Goal: Information Seeking & Learning: Learn about a topic

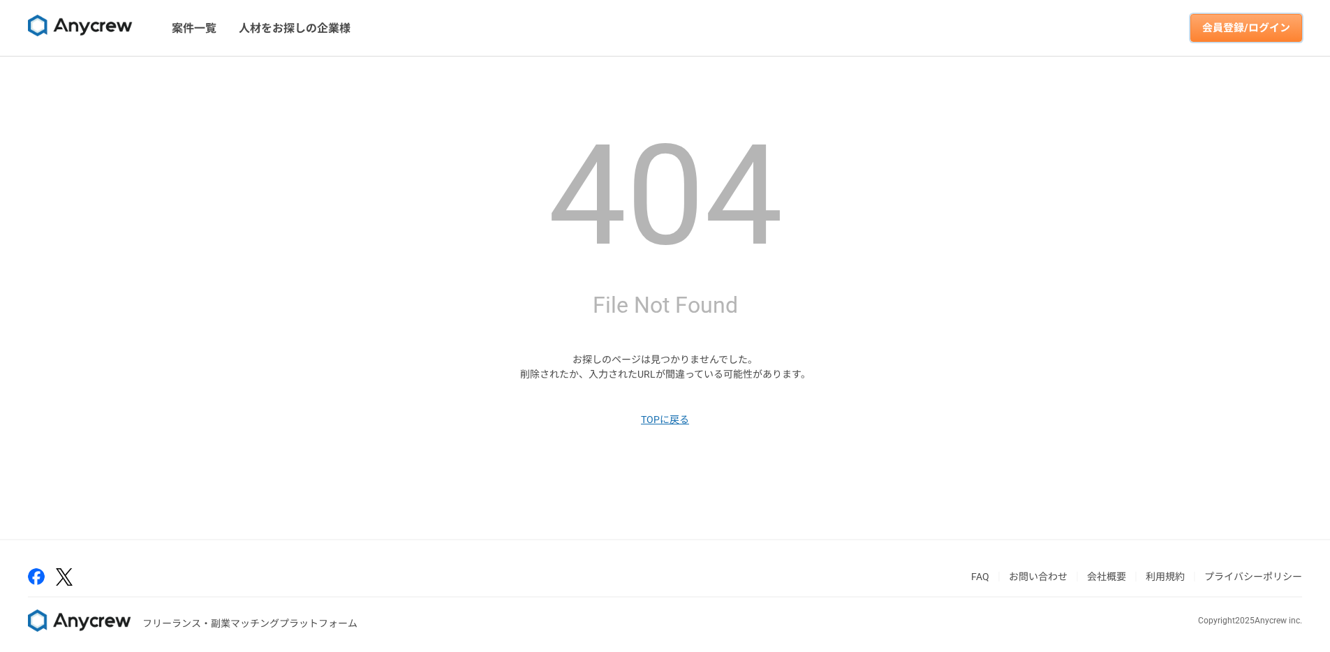
click at [1222, 36] on link "会員登録/ログイン" at bounding box center [1246, 28] width 112 height 28
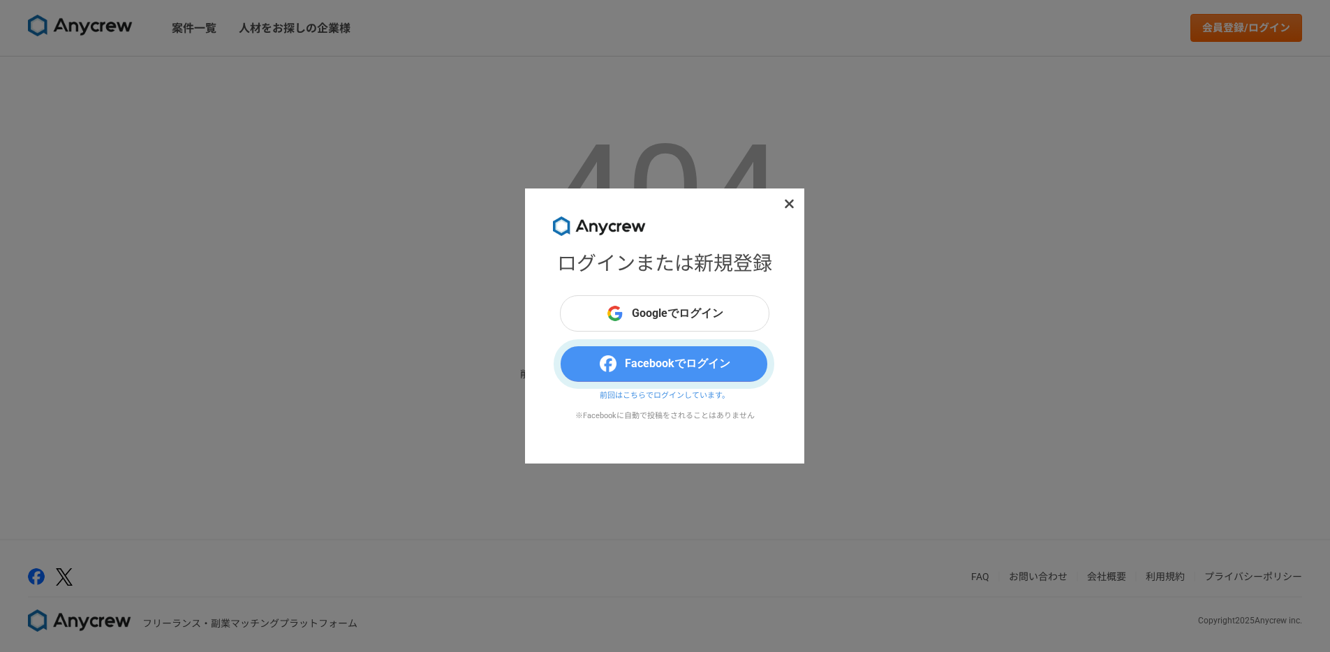
click at [704, 355] on button "Facebookでログイン" at bounding box center [664, 364] width 209 height 36
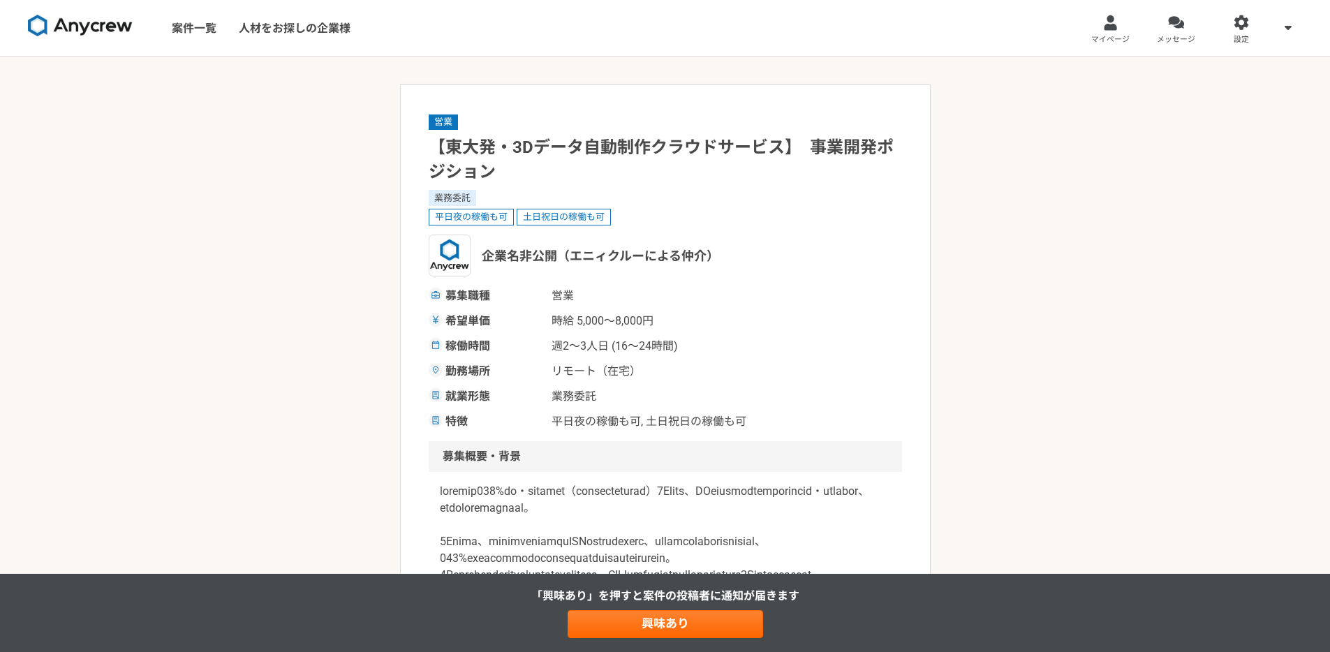
click at [103, 24] on img at bounding box center [80, 26] width 105 height 22
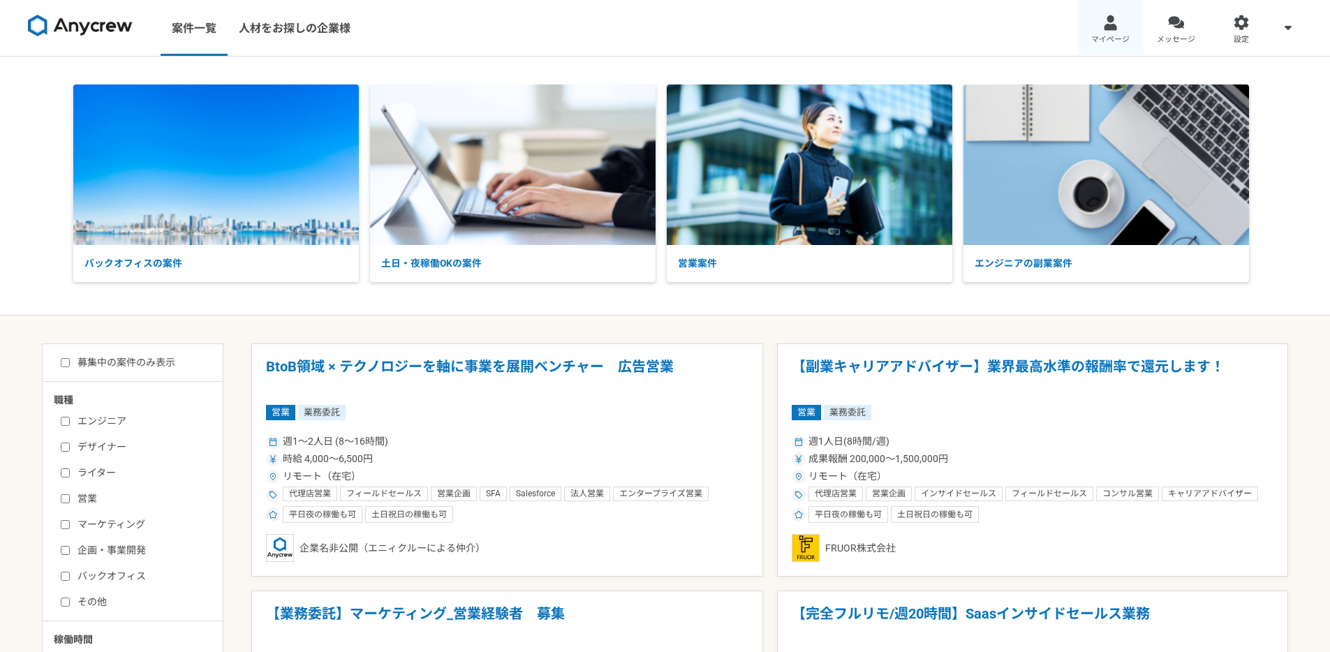
click at [1127, 32] on link "マイページ" at bounding box center [1111, 28] width 66 height 56
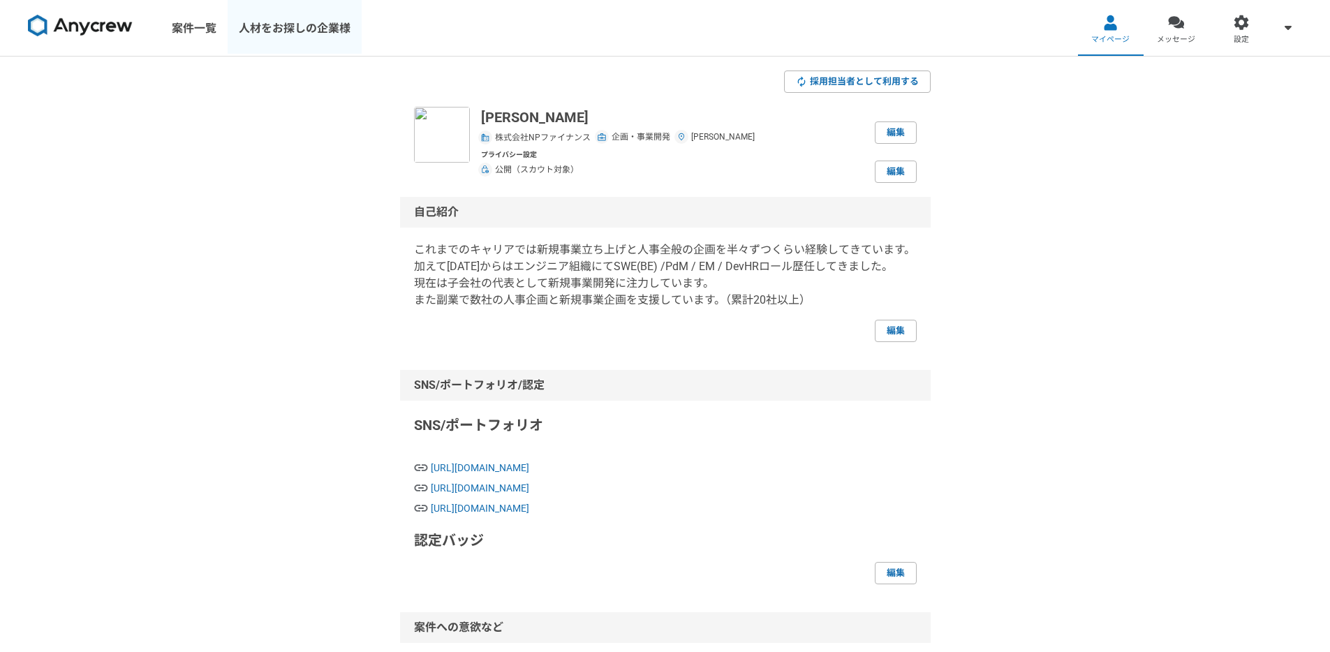
click at [287, 31] on link "人材をお探しの企業様" at bounding box center [295, 28] width 134 height 56
click at [1186, 24] on link "メッセージ" at bounding box center [1177, 28] width 66 height 56
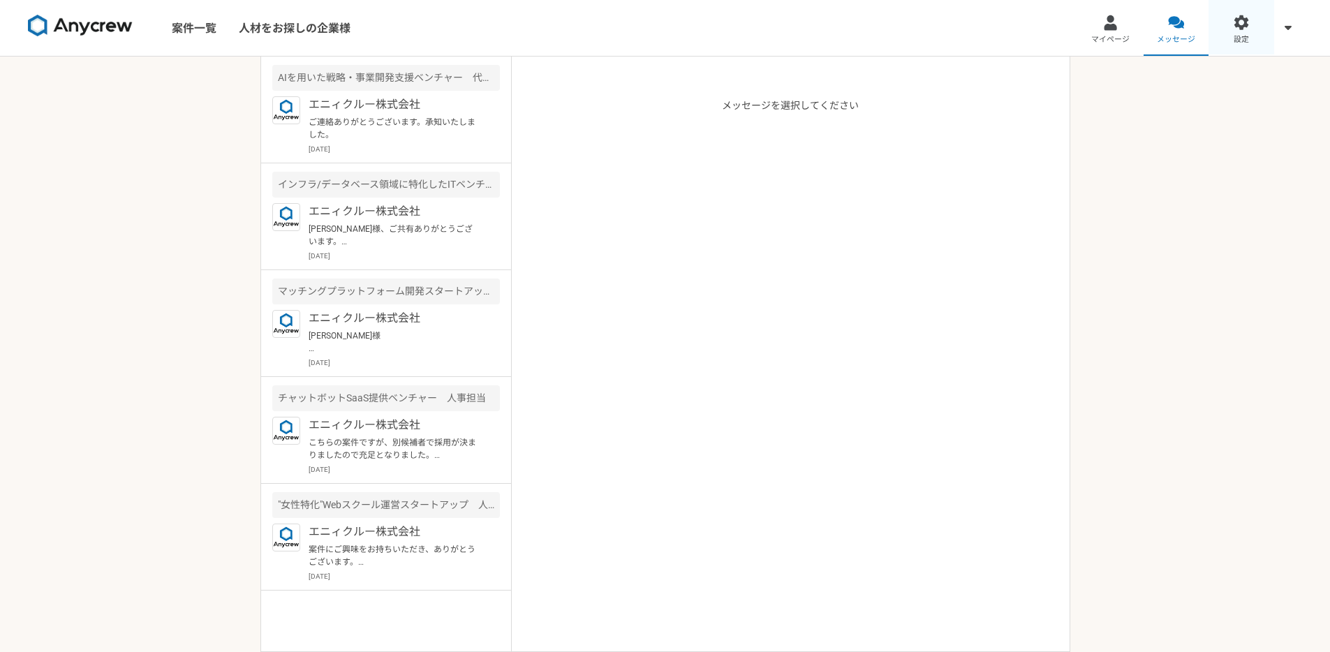
click at [1236, 38] on span "設定" at bounding box center [1241, 39] width 15 height 11
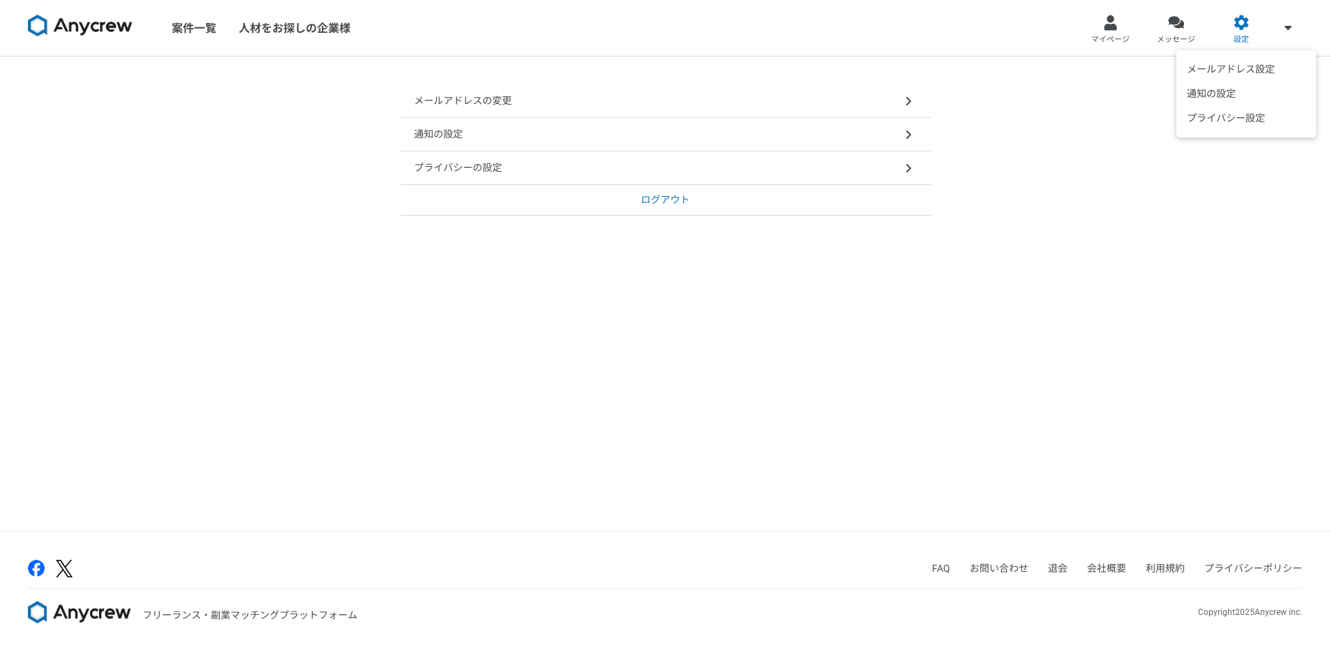
click at [1280, 33] on span at bounding box center [1288, 27] width 17 height 17
click at [1000, 208] on div "メールアドレスの変更 通知の設定 プライバシーの設定 ログアウト" at bounding box center [665, 294] width 1330 height 474
drag, startPoint x: 980, startPoint y: 184, endPoint x: 1038, endPoint y: 175, distance: 58.5
click at [982, 184] on div "メールアドレスの変更 通知の設定 プライバシーの設定 ログアウト" at bounding box center [665, 294] width 1330 height 474
click at [1189, 34] on span "メッセージ" at bounding box center [1176, 39] width 38 height 11
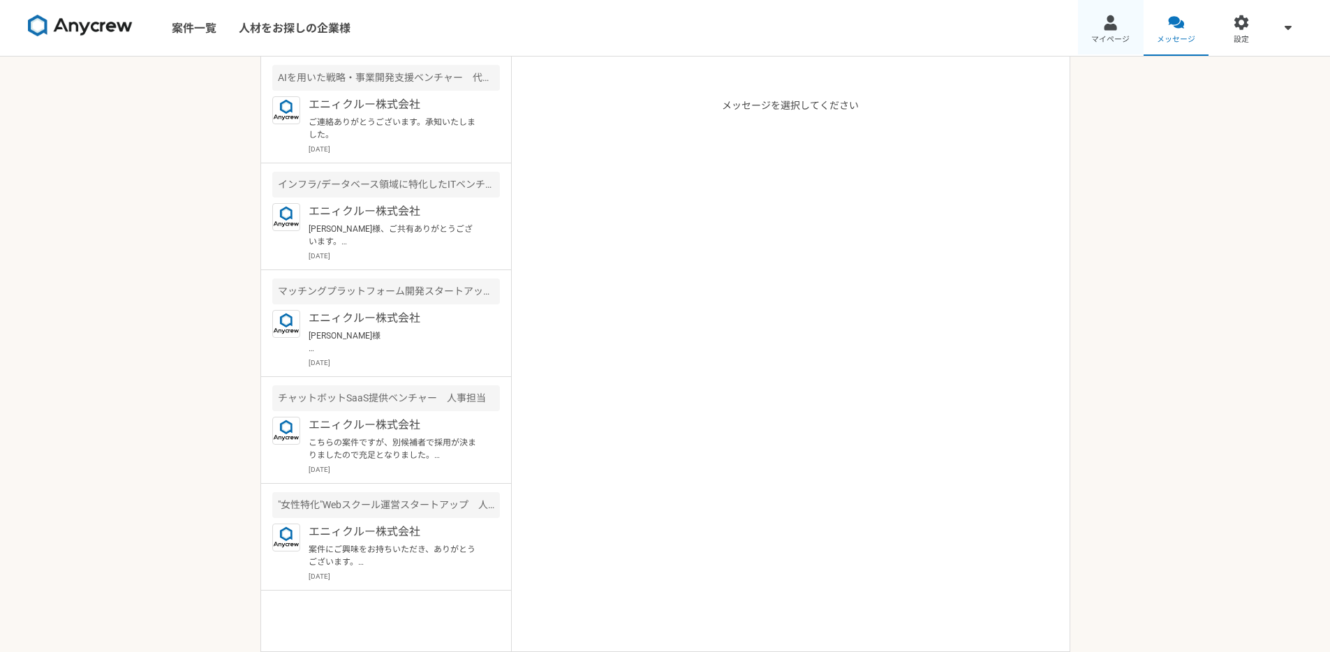
click at [1113, 35] on span "マイページ" at bounding box center [1110, 39] width 38 height 11
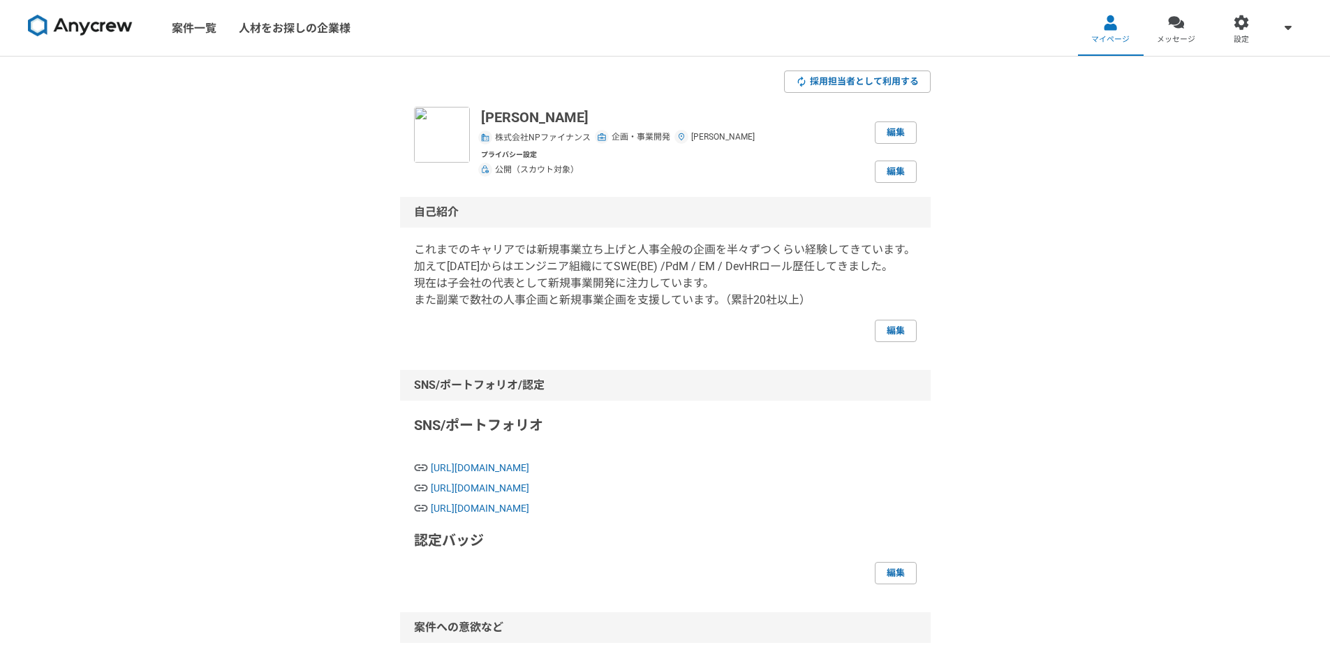
click at [201, 33] on link "案件一覧" at bounding box center [194, 28] width 67 height 56
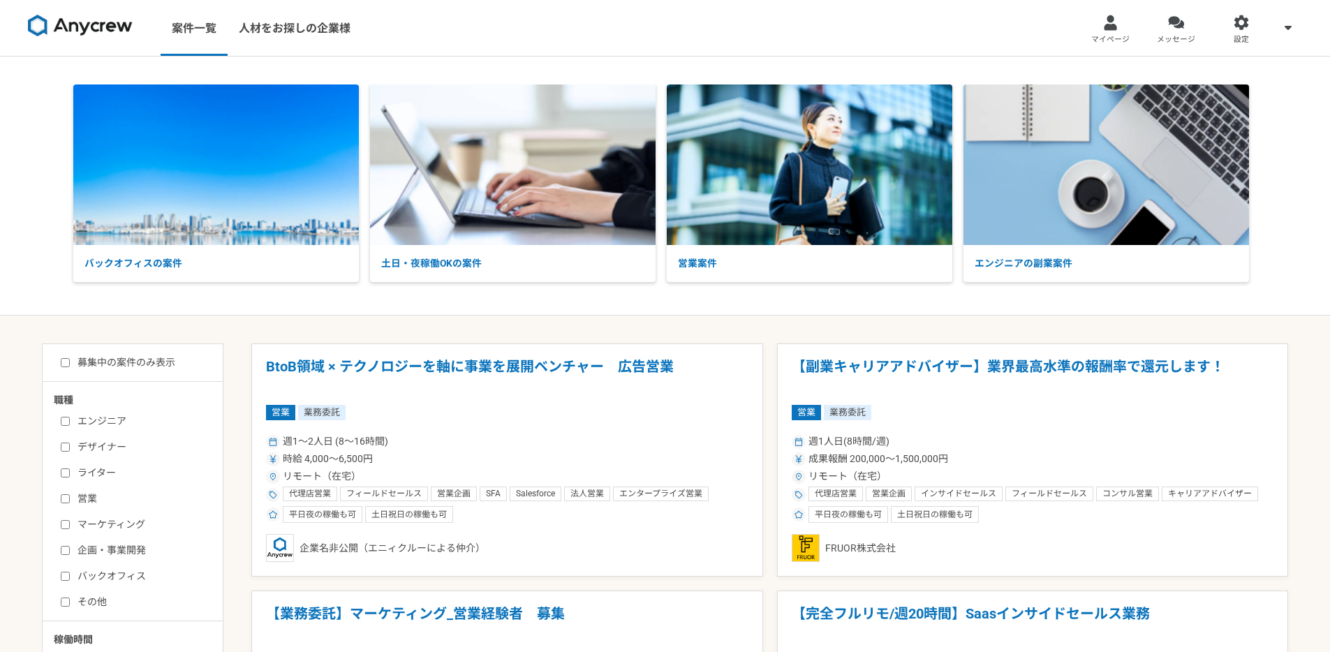
scroll to position [229, 0]
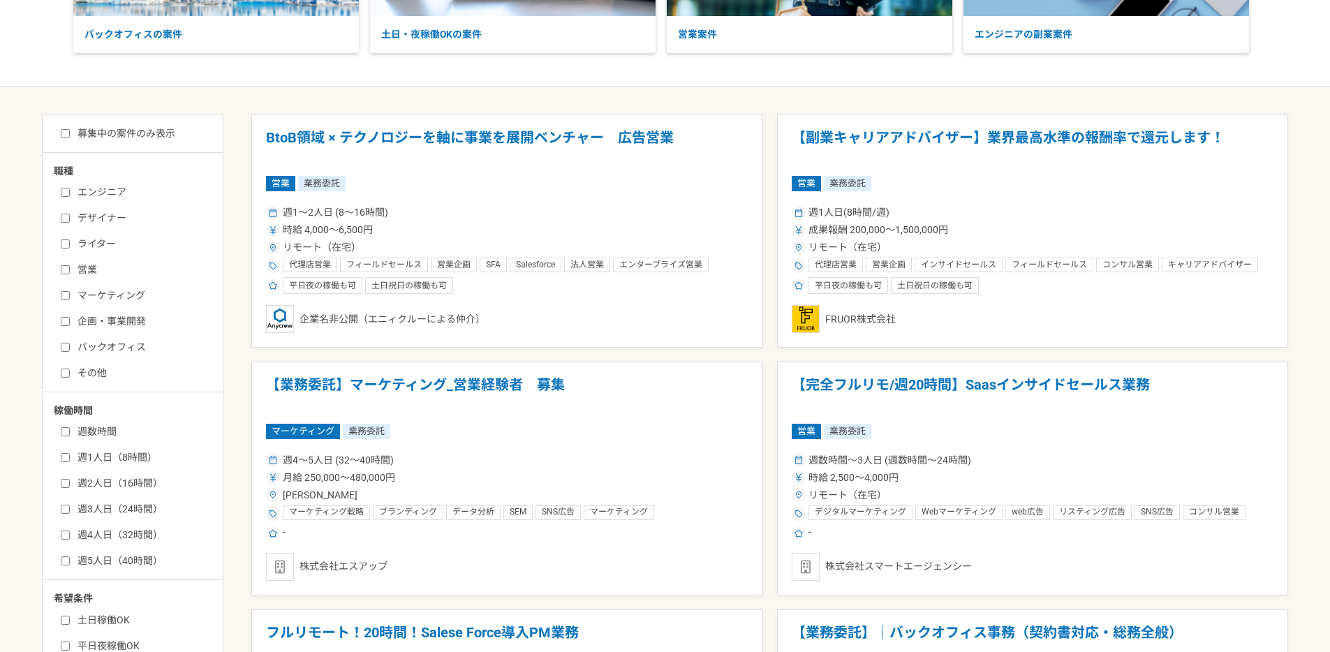
click at [66, 322] on input "企画・事業開発" at bounding box center [65, 321] width 9 height 9
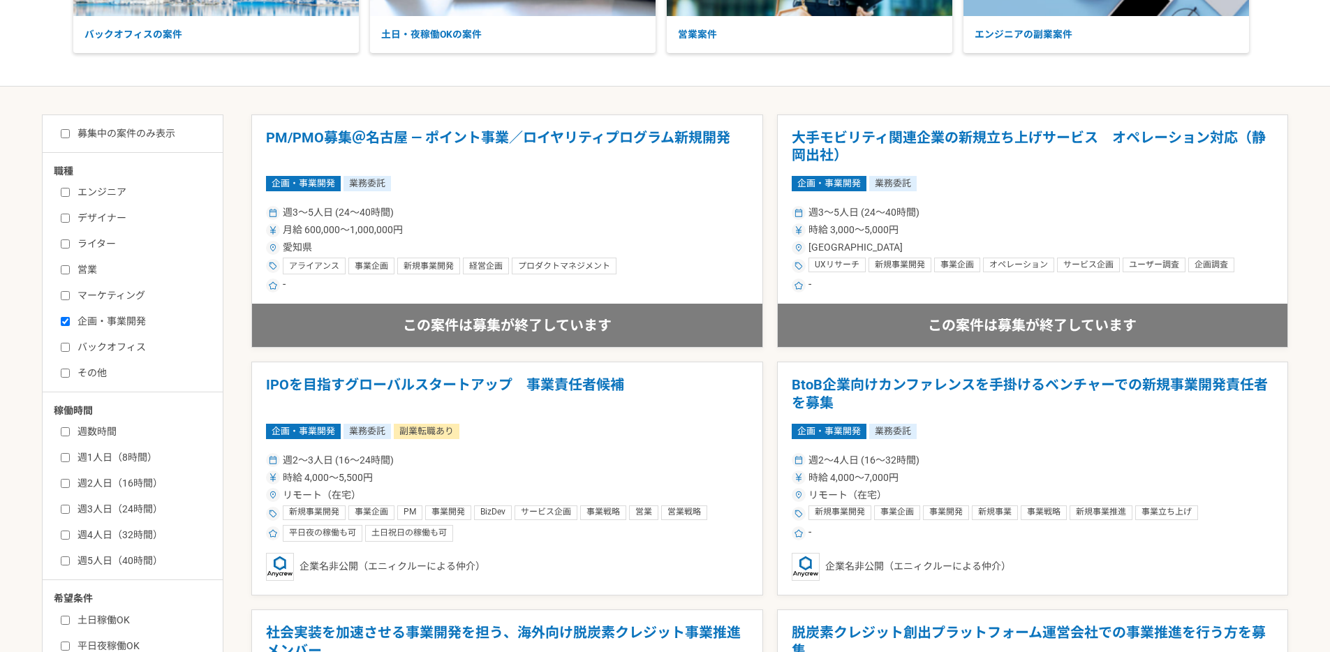
scroll to position [438, 0]
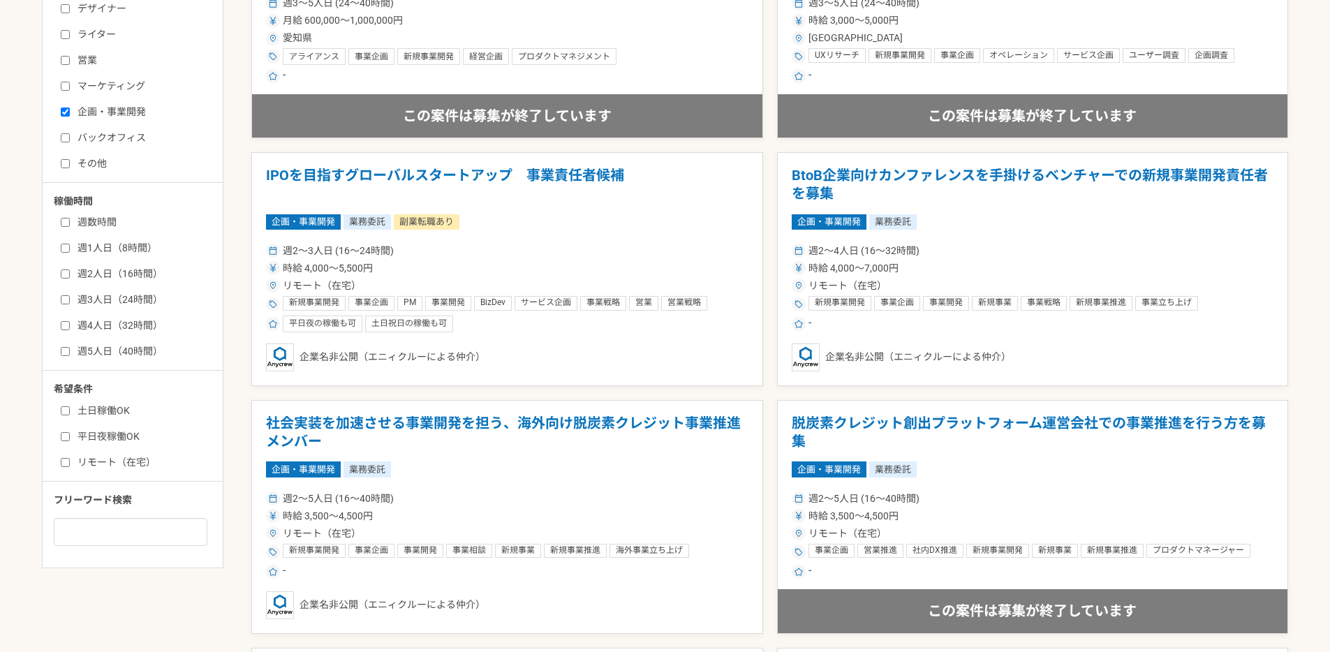
click at [69, 110] on input "企画・事業開発" at bounding box center [65, 112] width 9 height 9
checkbox input "false"
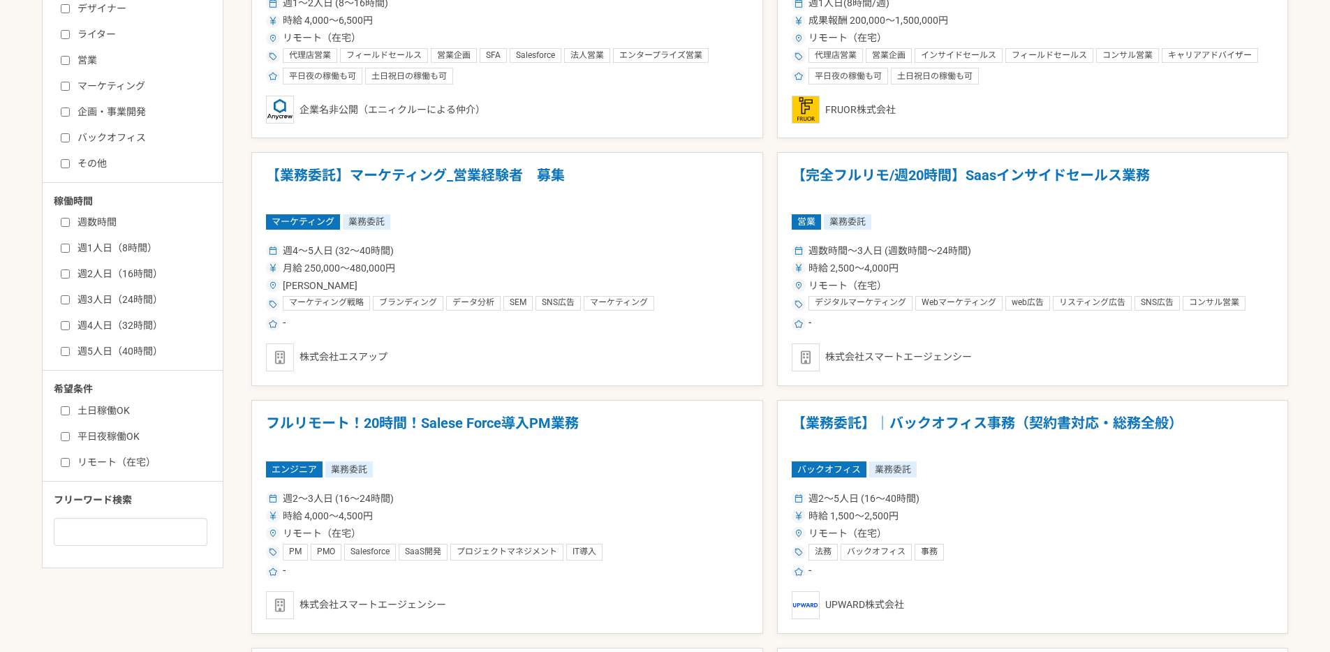
click at [68, 138] on input "バックオフィス" at bounding box center [65, 137] width 9 height 9
checkbox input "true"
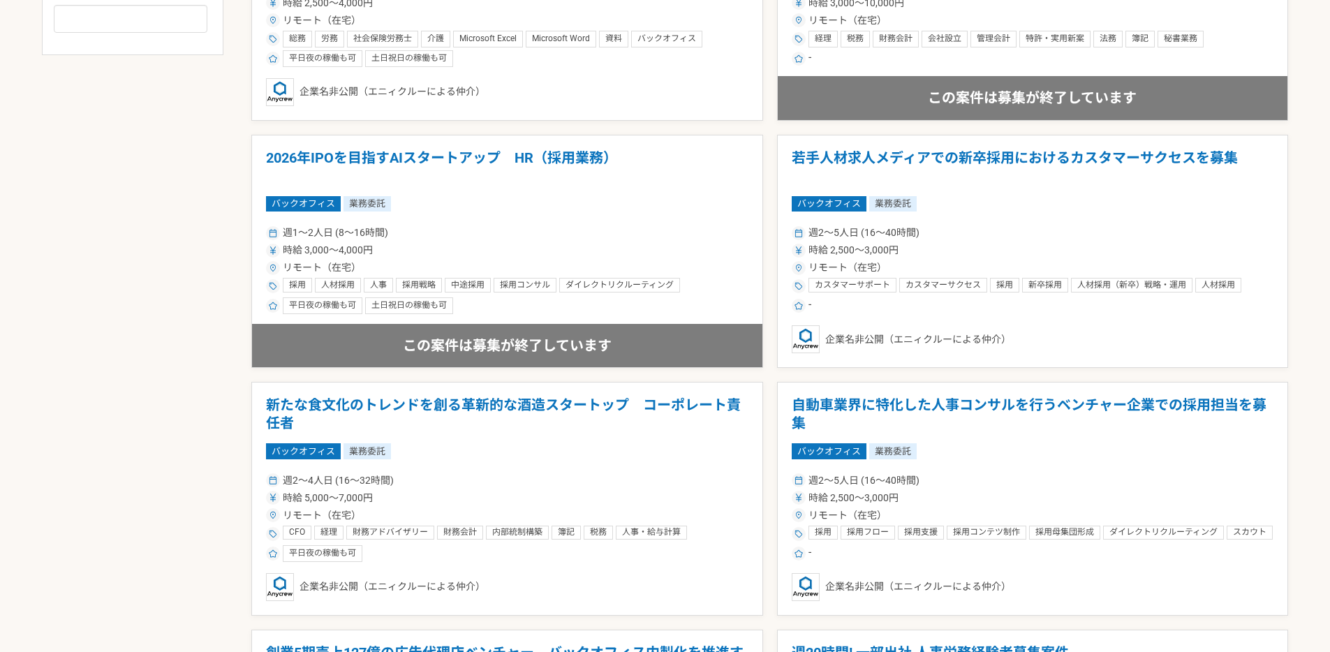
scroll to position [1012, 0]
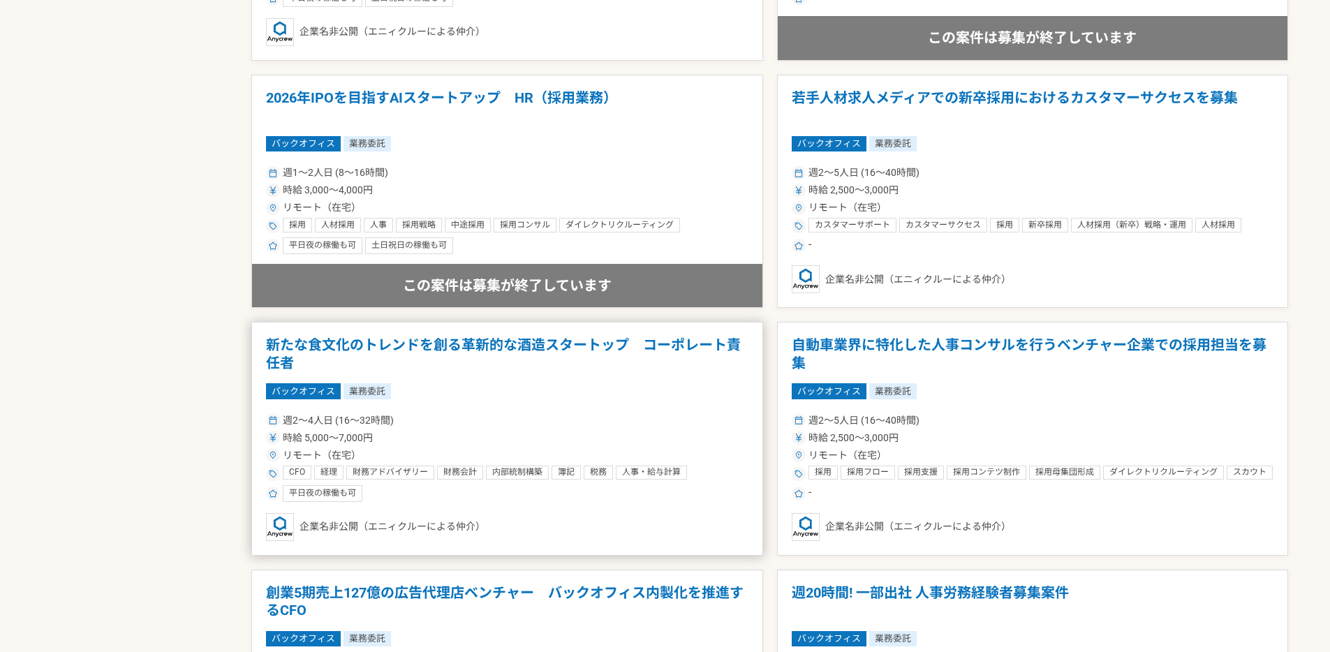
click at [418, 342] on h1 "新たな食文化のトレンドを創る革新的な酒造スタートップ　コーポレート責任者" at bounding box center [507, 354] width 482 height 36
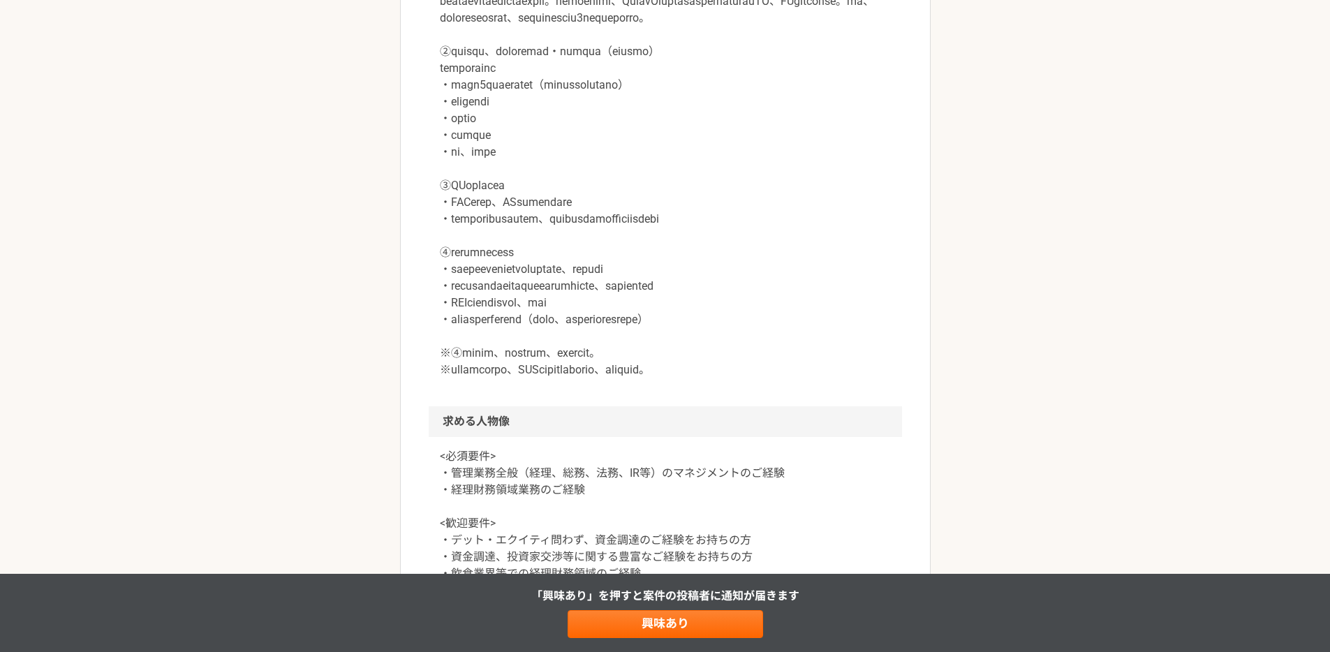
scroll to position [1329, 0]
